Goal: Information Seeking & Learning: Learn about a topic

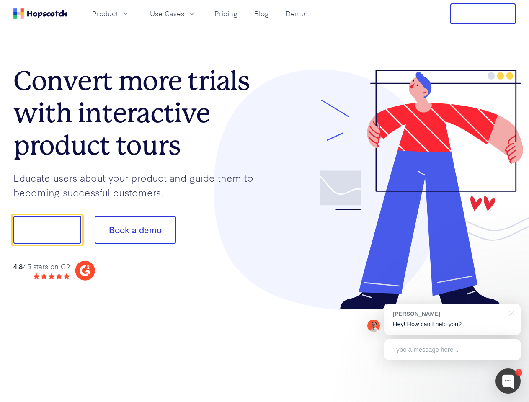
click at [265, 201] on div at bounding box center [391, 190] width 252 height 241
click at [118, 13] on span "Product" at bounding box center [105, 13] width 26 height 10
click at [184, 13] on span "Use Cases" at bounding box center [167, 13] width 34 height 10
click at [483, 14] on button "Free Trial" at bounding box center [483, 13] width 65 height 21
click at [47, 230] on button "Show me!" at bounding box center [47, 230] width 68 height 28
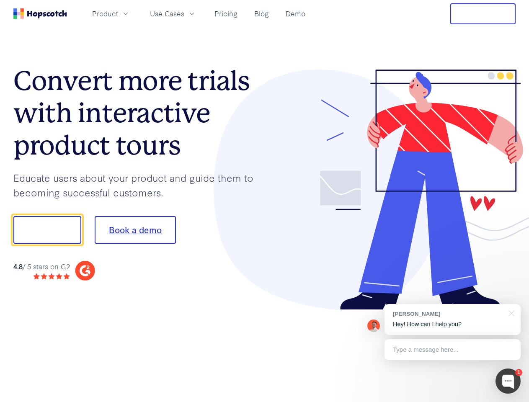
click at [135, 230] on button "Book a demo" at bounding box center [135, 230] width 81 height 28
click at [508, 381] on div at bounding box center [508, 381] width 25 height 25
click at [453, 320] on div "[PERSON_NAME] Hey! How can I help you?" at bounding box center [453, 319] width 136 height 31
click at [511, 313] on div at bounding box center [442, 229] width 157 height 280
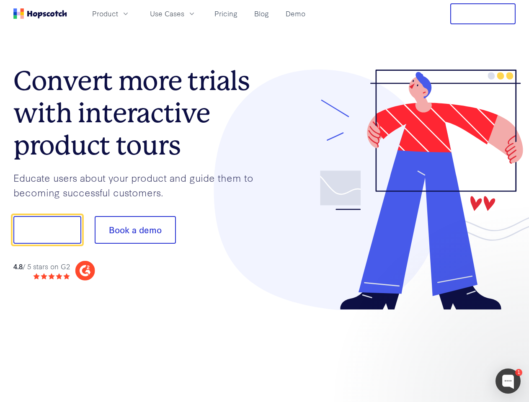
click at [453, 350] on div at bounding box center [442, 285] width 157 height 167
